Goal: Information Seeking & Learning: Learn about a topic

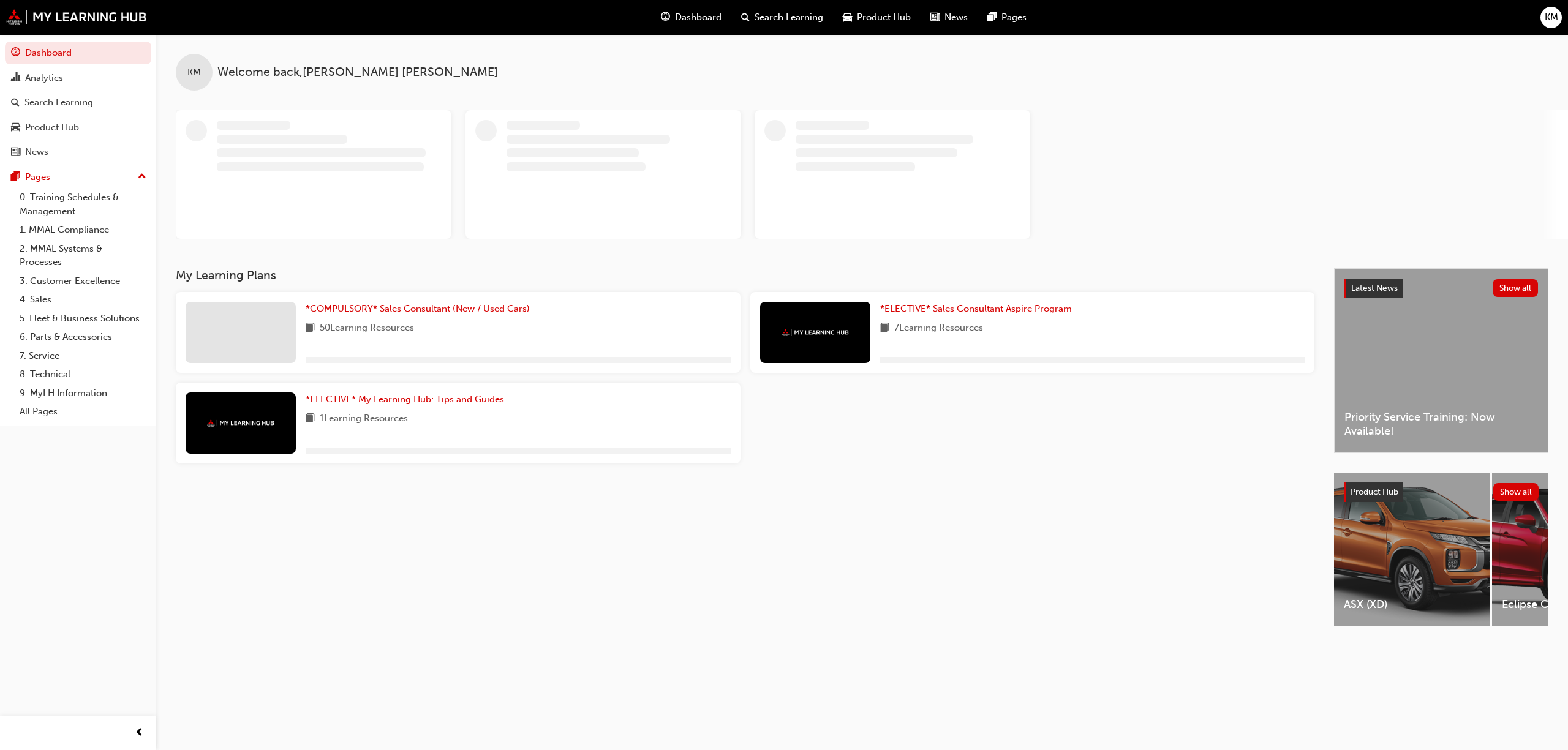
click at [471, 628] on div "My Learning Plans *COMPULSORY* Sales Consultant (New / Used Cars) 50 Learning R…" at bounding box center [755, 458] width 1158 height 380
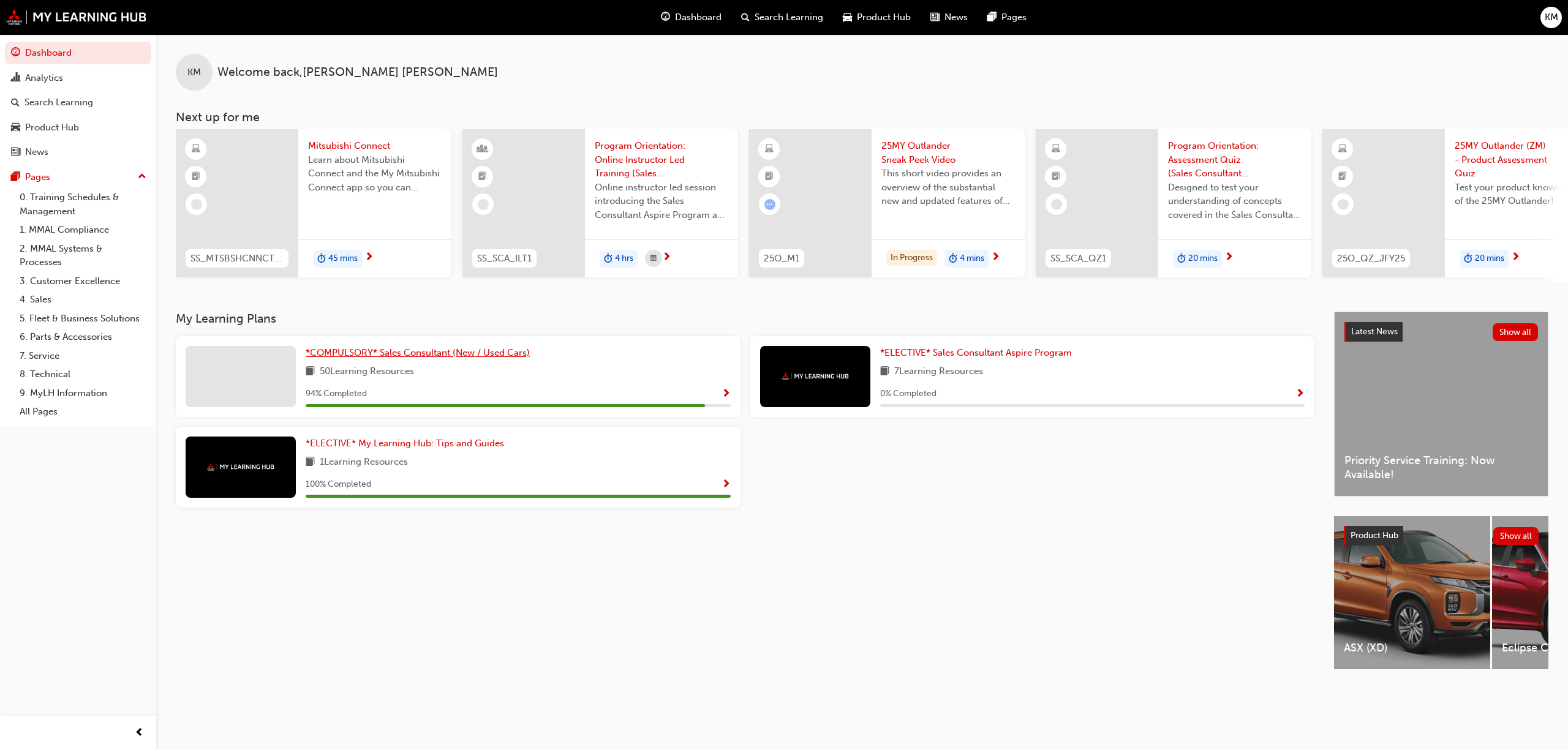
click at [370, 356] on span "*COMPULSORY* Sales Consultant (New / Used Cars)" at bounding box center [417, 352] width 224 height 11
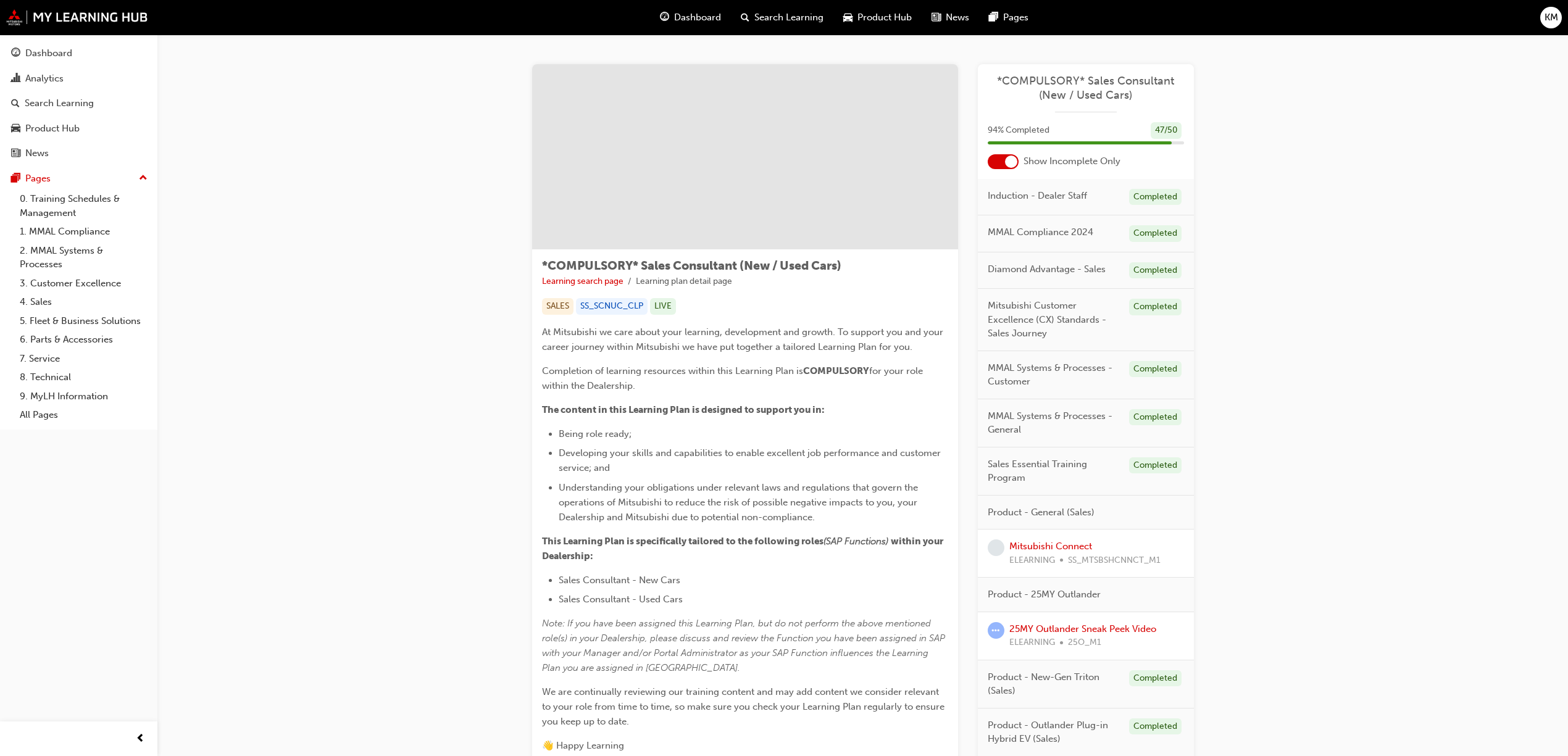
scroll to position [190, 0]
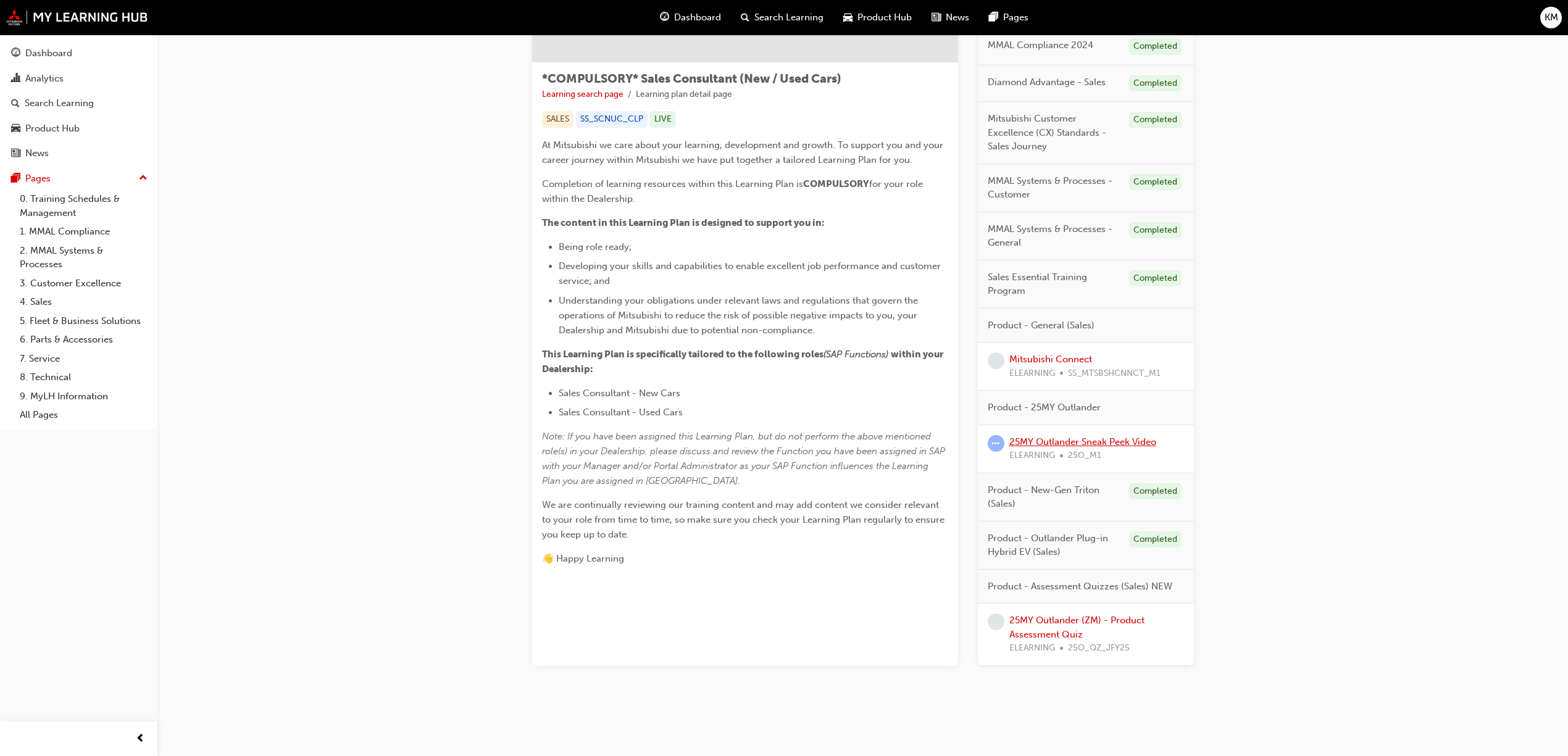
click at [1078, 441] on link "25MY Outlander Sneak Peek Video" at bounding box center [1082, 441] width 147 height 11
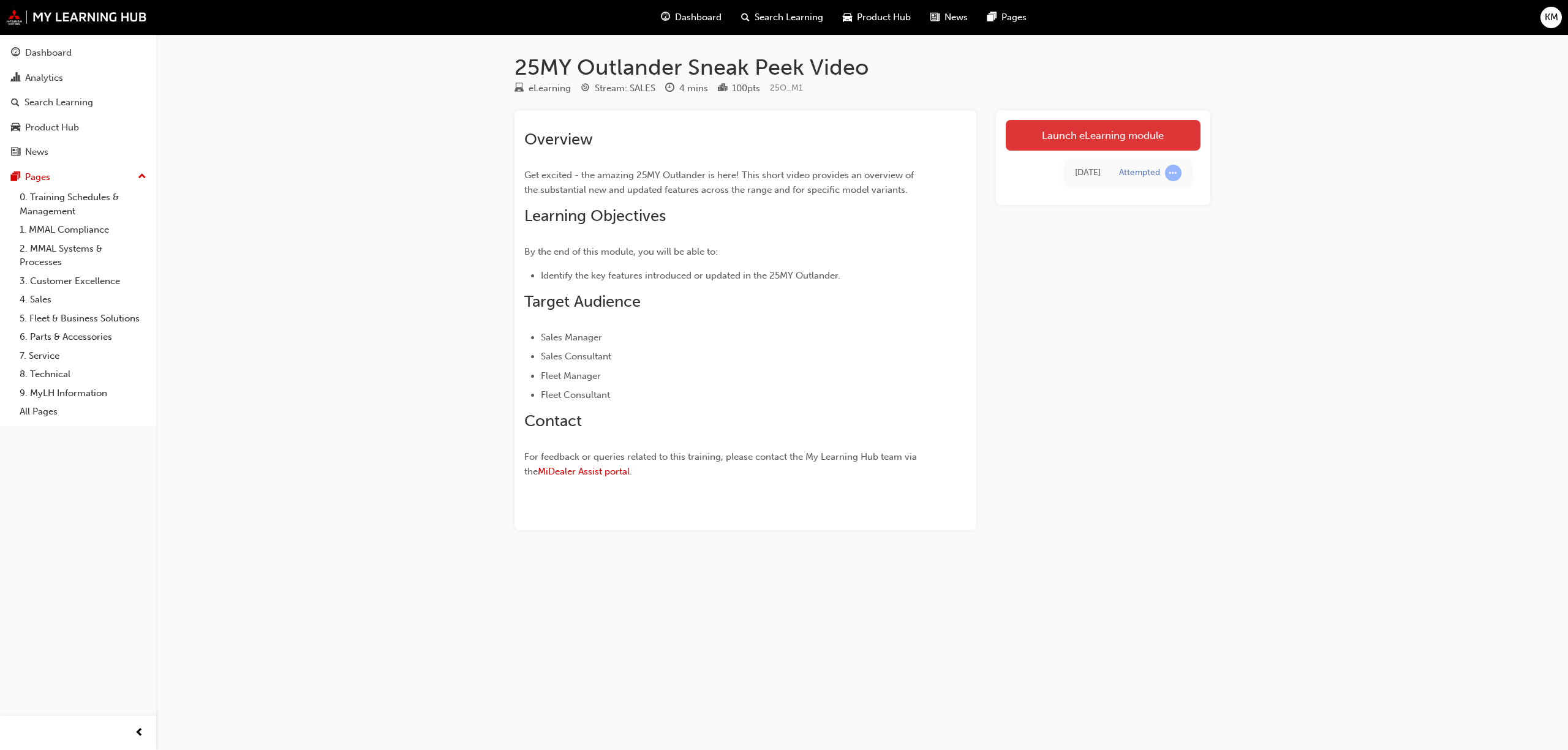
click at [1067, 134] on link "Launch eLearning module" at bounding box center [1103, 135] width 195 height 31
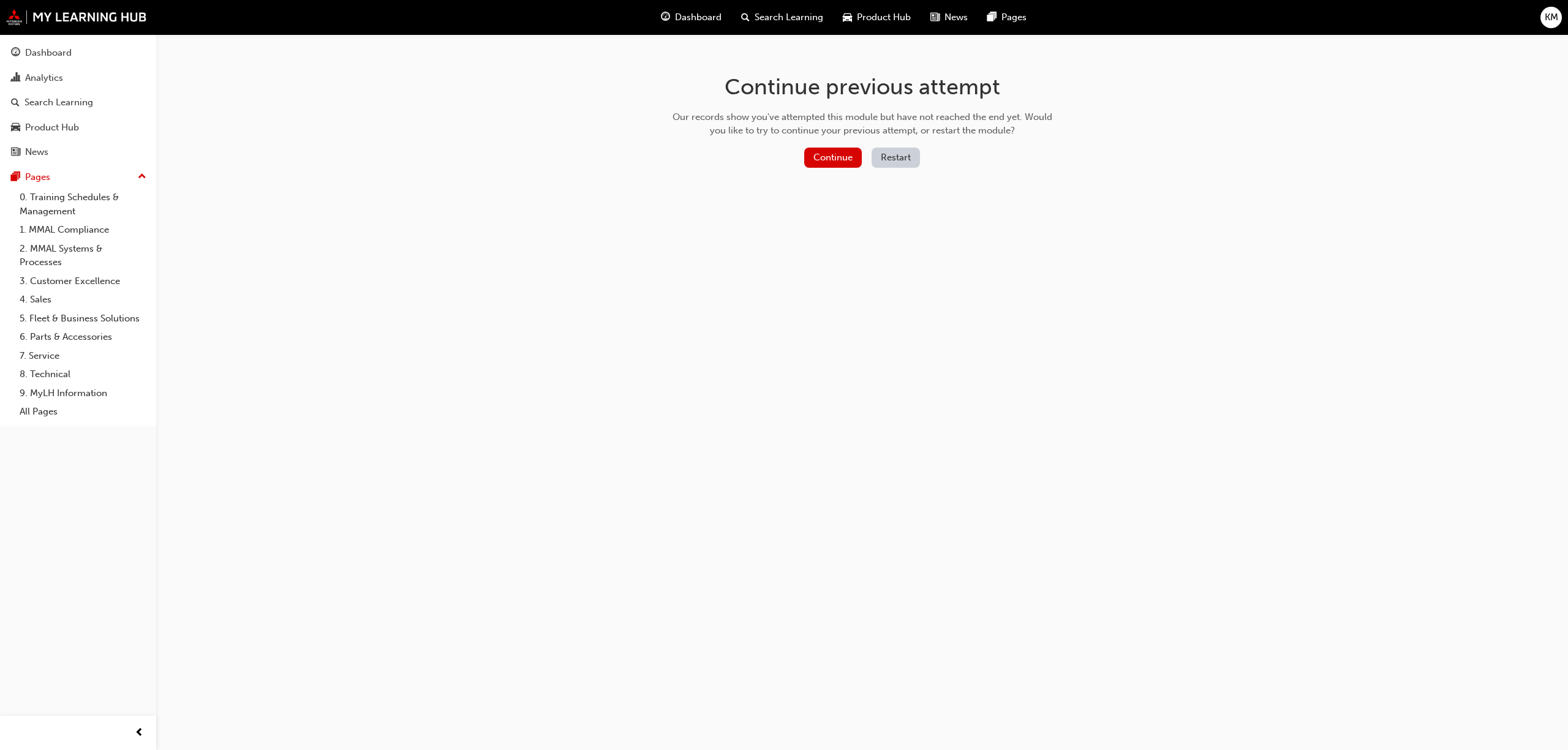
click at [885, 153] on button "Restart" at bounding box center [896, 157] width 48 height 20
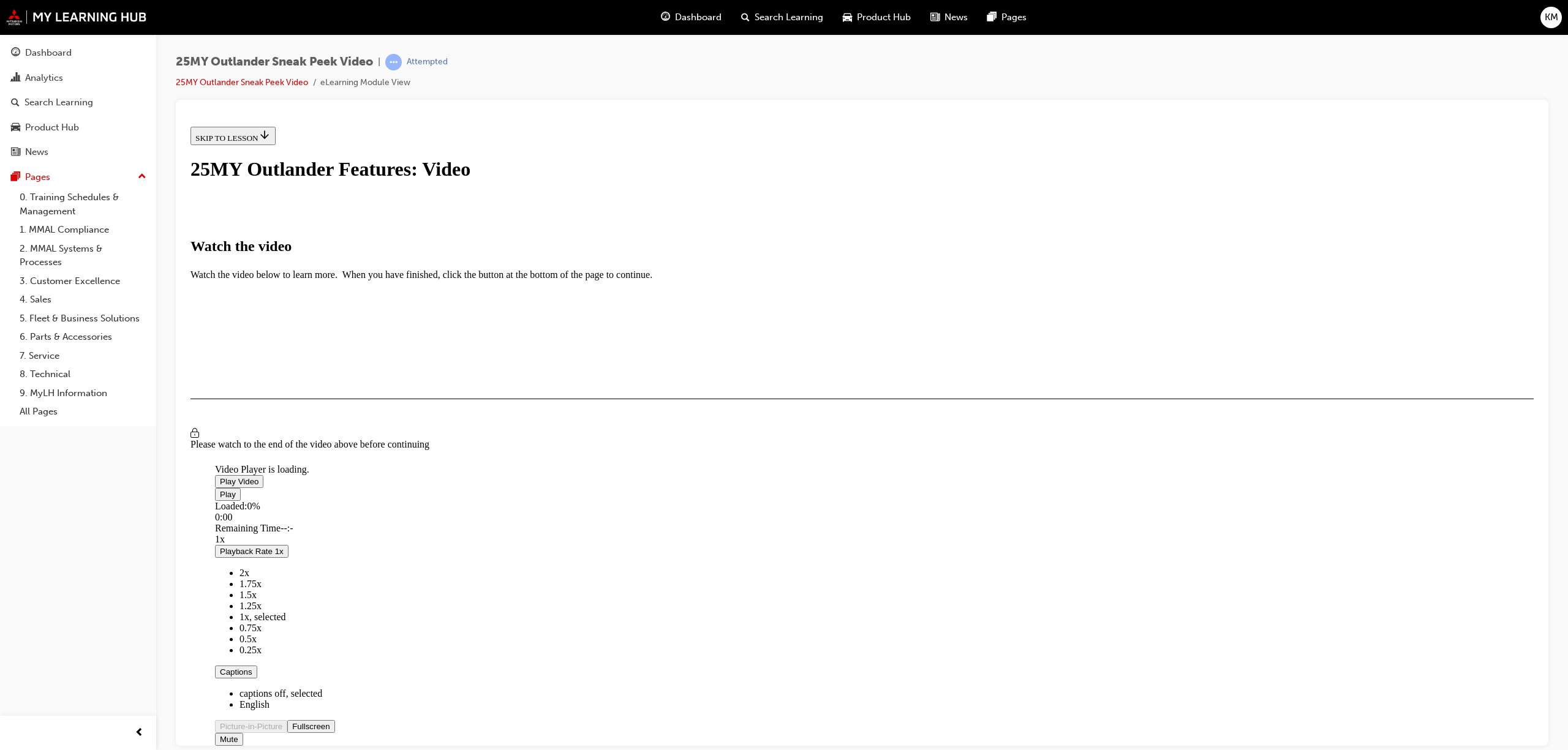
click at [220, 484] on span "Video player" at bounding box center [220, 481] width 0 height 9
